Goal: Task Accomplishment & Management: Use online tool/utility

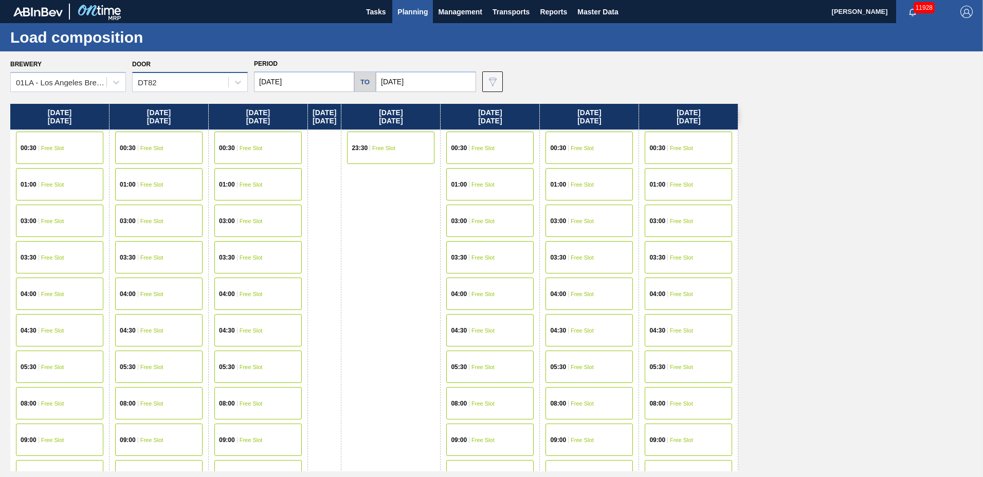
click at [170, 84] on div "DT82" at bounding box center [181, 82] width 96 height 15
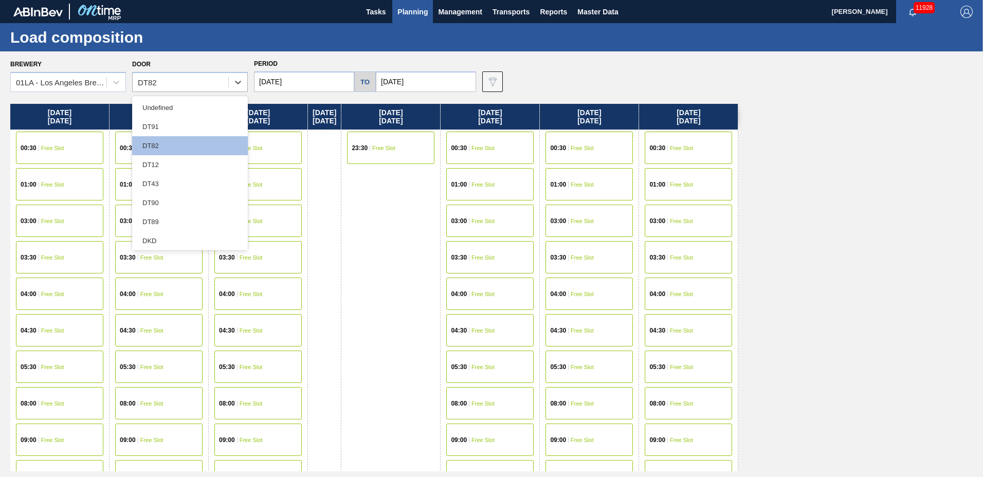
click at [156, 208] on div "DT90" at bounding box center [190, 202] width 116 height 19
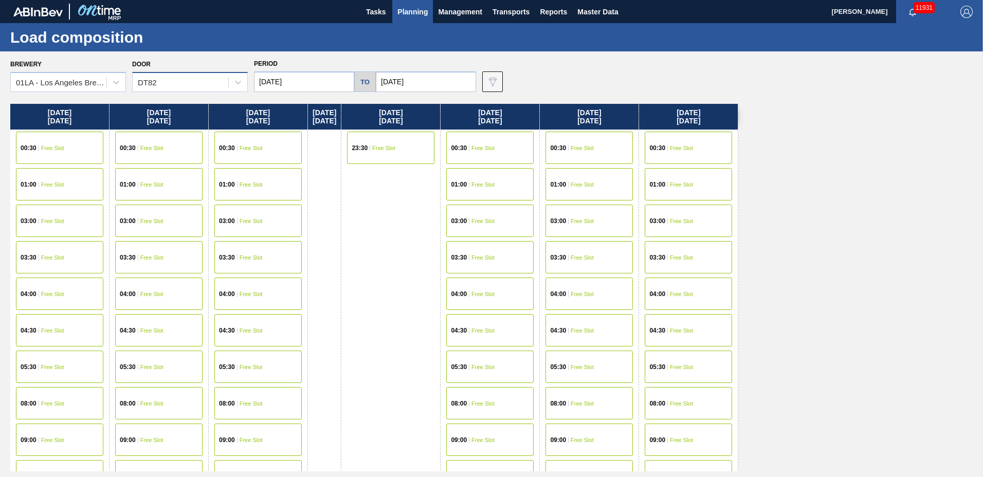
drag, startPoint x: 186, startPoint y: 79, endPoint x: 185, endPoint y: 85, distance: 6.7
click at [186, 82] on div "DT82" at bounding box center [181, 82] width 96 height 15
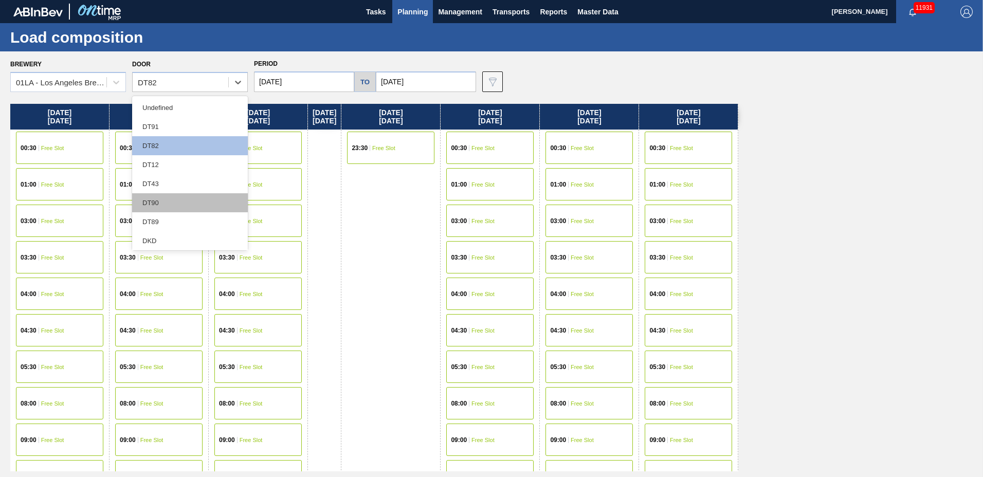
click at [154, 202] on div "DT90" at bounding box center [190, 202] width 116 height 19
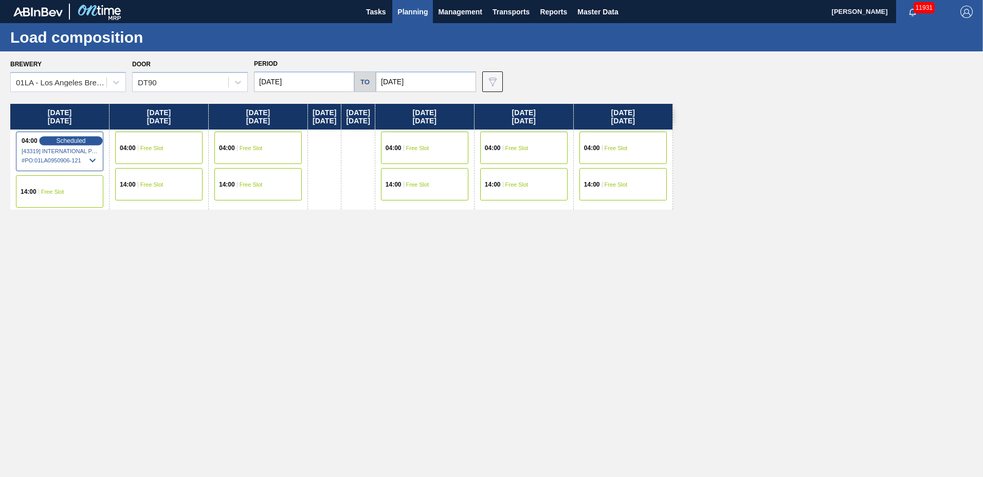
click at [56, 141] on span "Scheduled" at bounding box center [70, 140] width 29 height 7
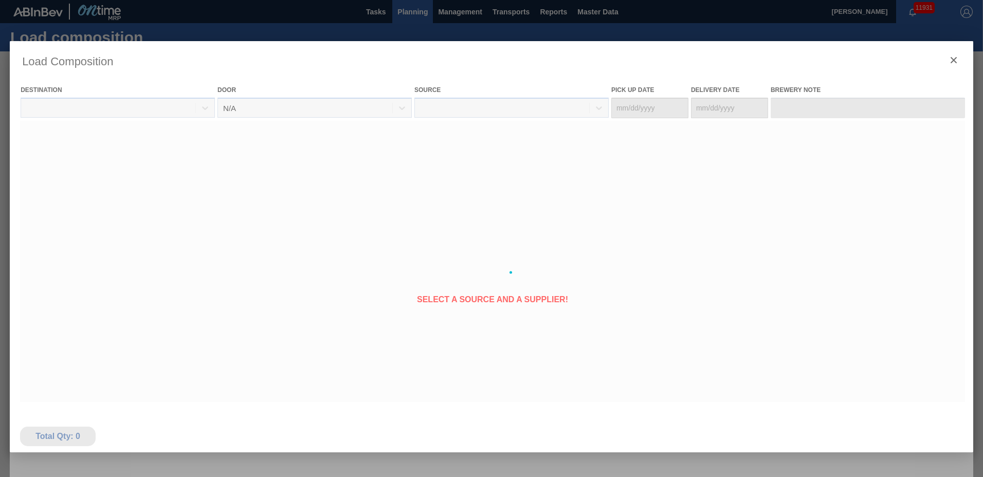
type Date "[DATE]"
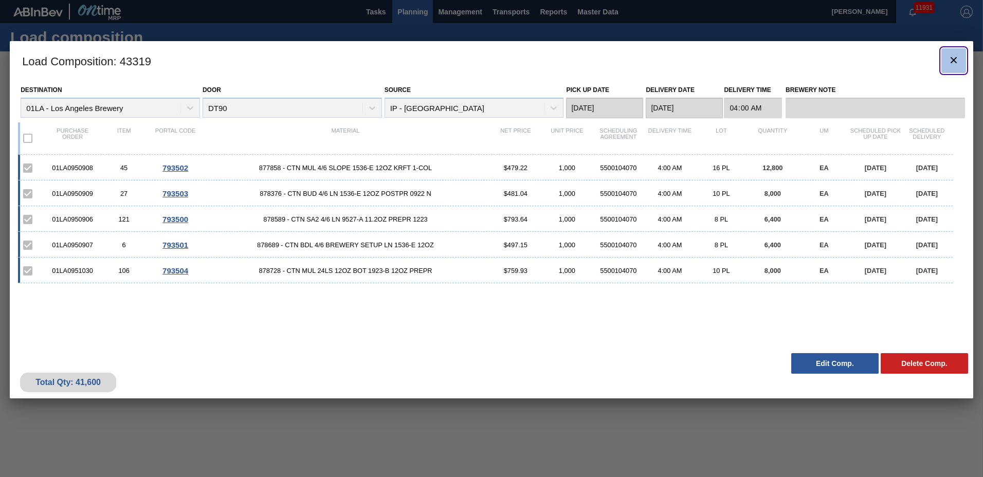
click at [952, 60] on icon "botão de ícone" at bounding box center [953, 60] width 6 height 6
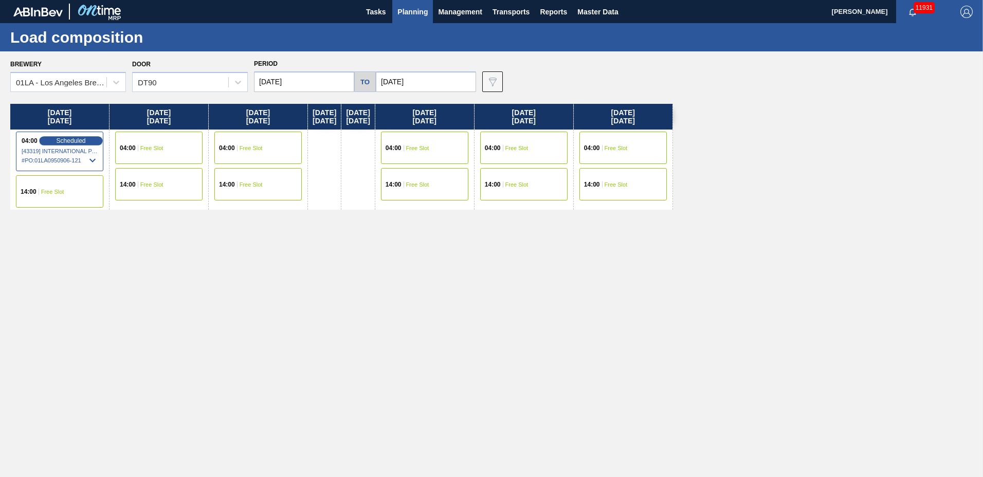
click at [84, 142] on span "Scheduled" at bounding box center [70, 140] width 29 height 7
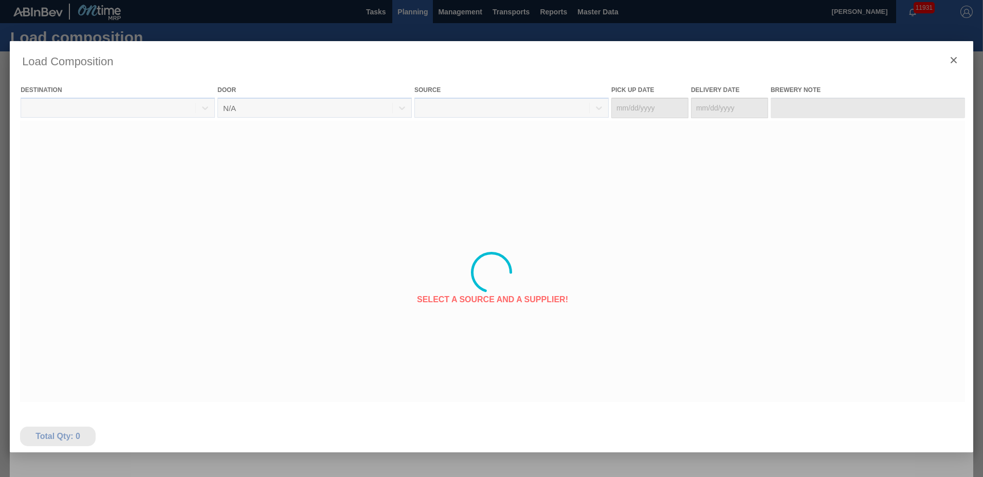
type Date "[DATE]"
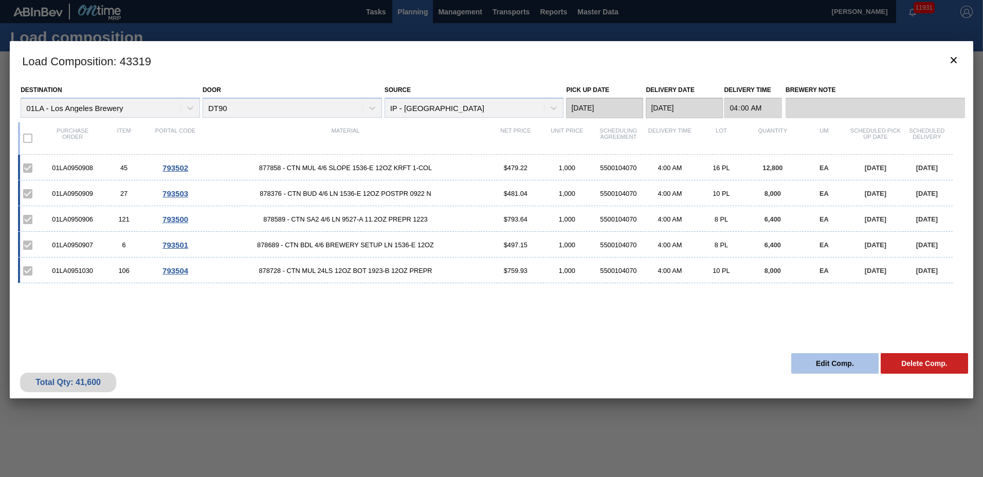
click at [812, 364] on button "Edit Comp." at bounding box center [834, 363] width 87 height 21
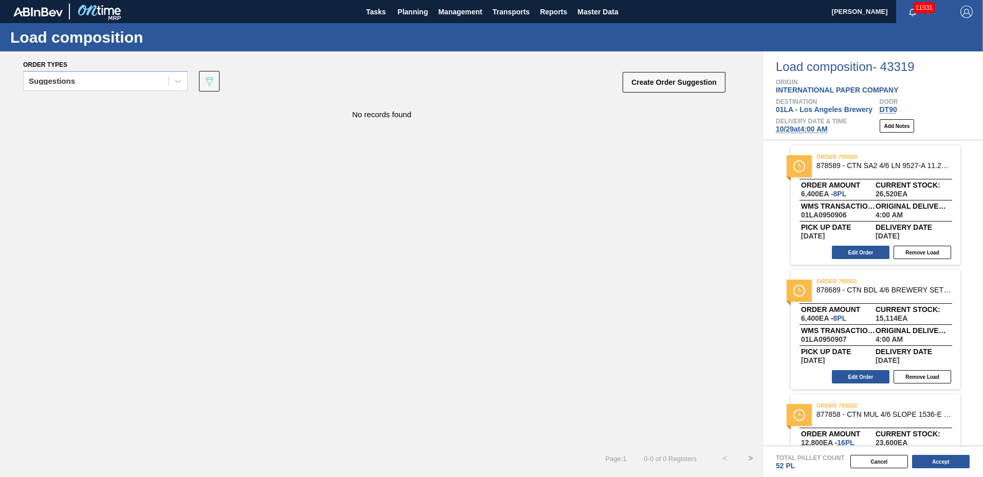
click at [803, 130] on span "[DATE] 4:00 AM" at bounding box center [802, 129] width 52 height 8
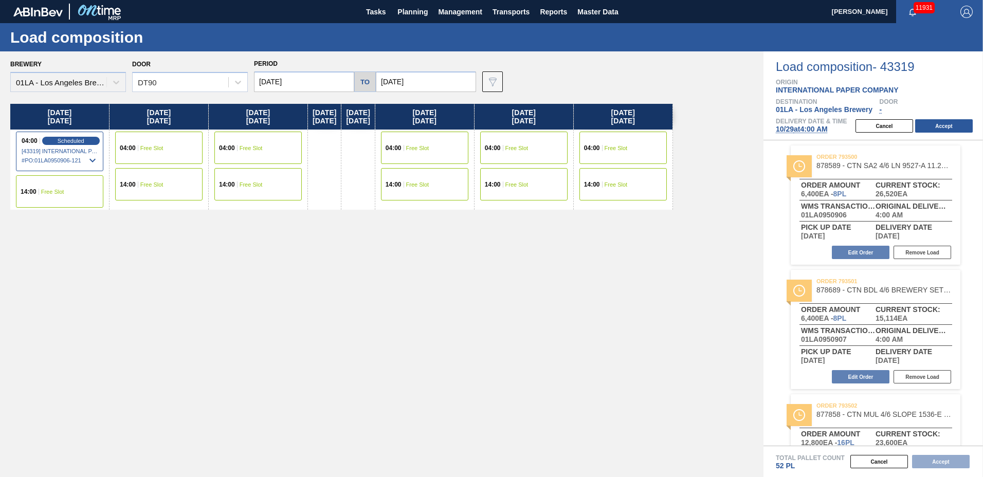
click at [274, 82] on input "[DATE]" at bounding box center [304, 81] width 100 height 21
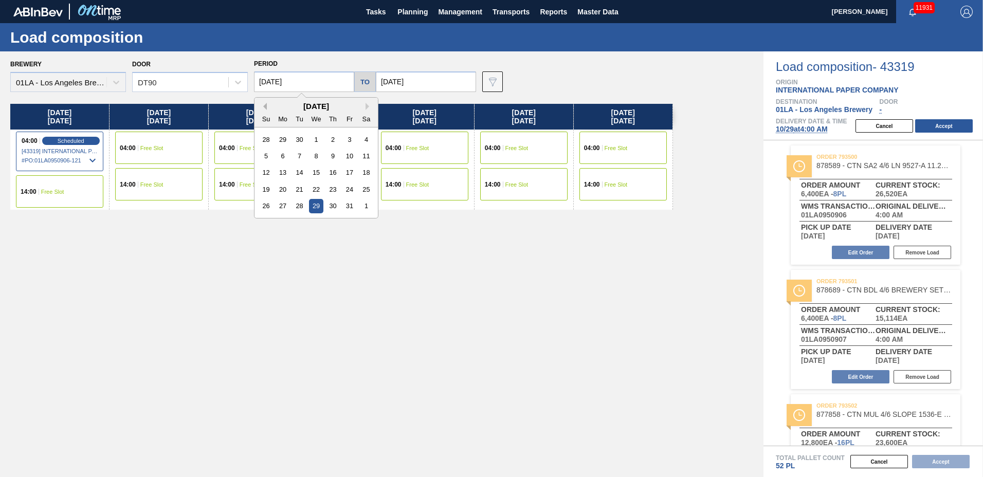
click at [266, 105] on button "Previous Month" at bounding box center [263, 106] width 7 height 7
click at [288, 207] on div "29" at bounding box center [283, 206] width 14 height 14
type input "[DATE]"
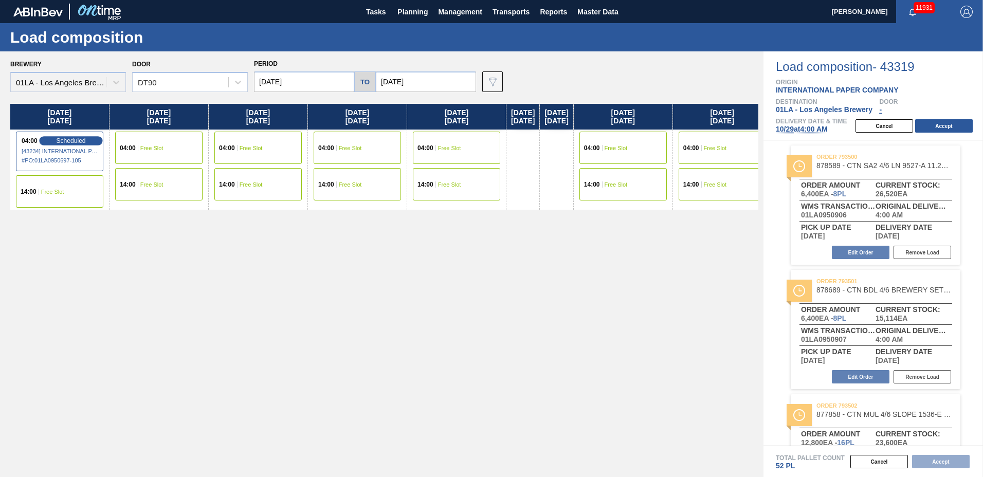
click at [75, 139] on span "Scheduled" at bounding box center [70, 140] width 29 height 7
click at [55, 138] on div "Scheduled" at bounding box center [70, 140] width 63 height 9
click at [817, 128] on span "[DATE] 4:00 AM" at bounding box center [802, 129] width 52 height 8
click at [786, 126] on span "[DATE] 4:00 AM" at bounding box center [802, 129] width 52 height 8
